Goal: Navigation & Orientation: Find specific page/section

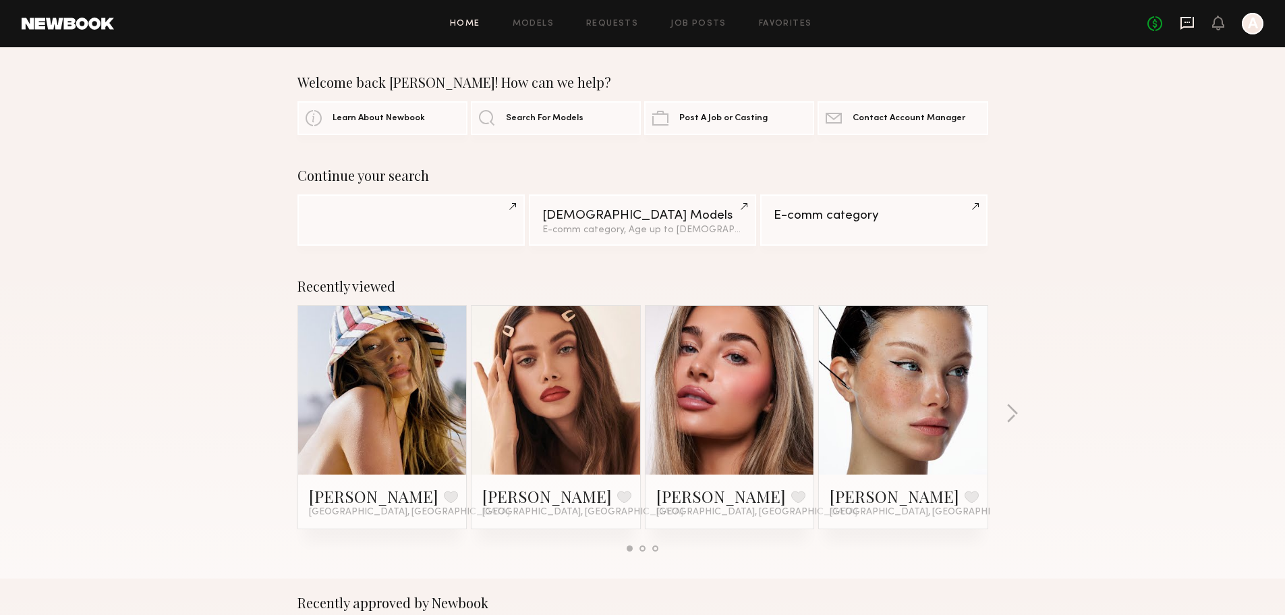
click at [1190, 22] on icon at bounding box center [1187, 22] width 5 height 1
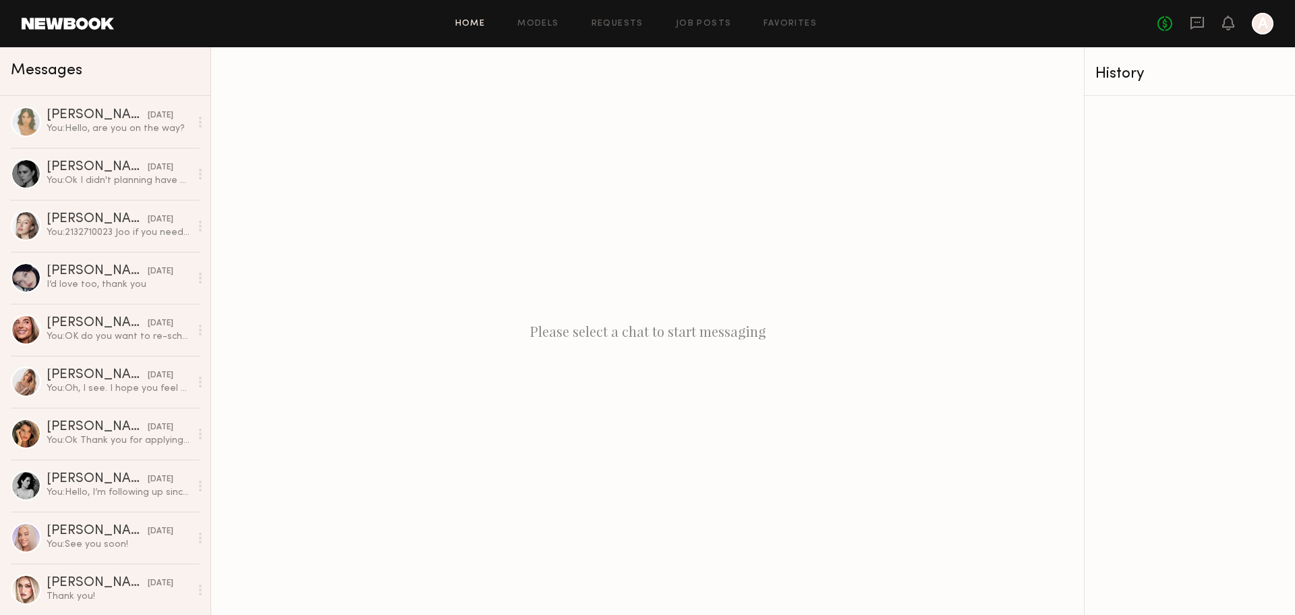
click at [474, 21] on link "Home" at bounding box center [470, 24] width 30 height 9
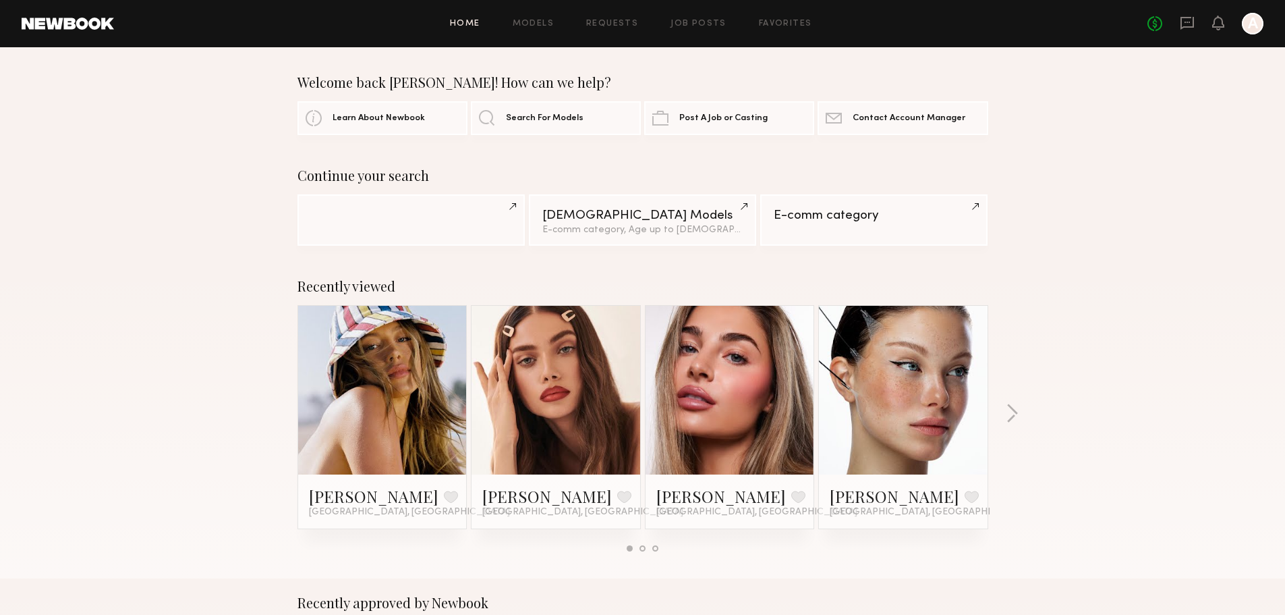
click at [436, 385] on div at bounding box center [382, 390] width 169 height 169
click at [337, 497] on link "[PERSON_NAME]" at bounding box center [374, 496] width 130 height 22
